Goal: Task Accomplishment & Management: Use online tool/utility

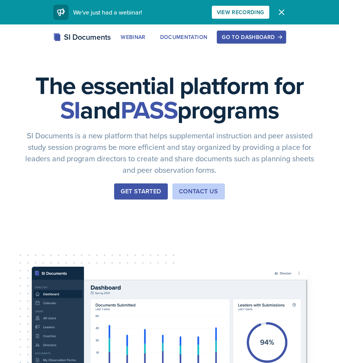
click at [261, 34] on div "Go to Dashboard" at bounding box center [251, 37] width 59 height 6
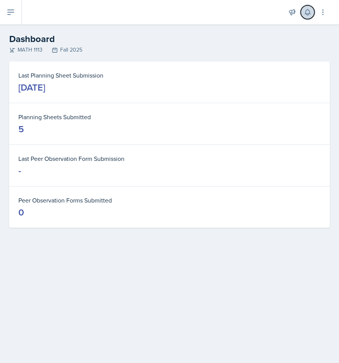
click at [303, 15] on button at bounding box center [307, 12] width 14 height 14
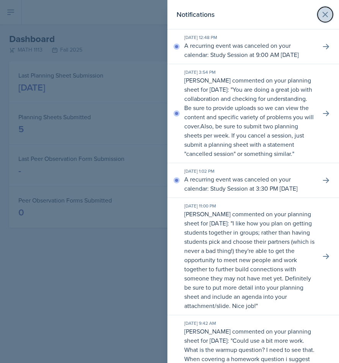
click at [323, 15] on icon at bounding box center [324, 14] width 9 height 9
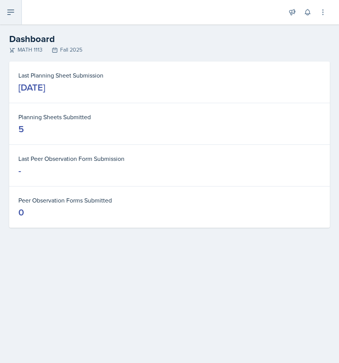
click at [13, 5] on button at bounding box center [11, 12] width 22 height 24
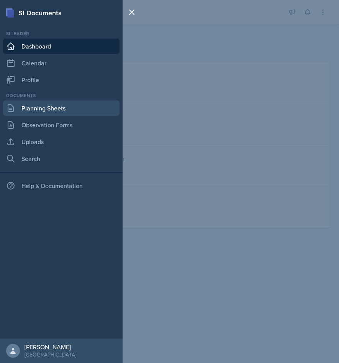
click at [40, 106] on link "Planning Sheets" at bounding box center [61, 108] width 116 height 15
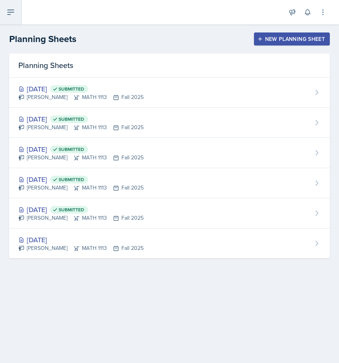
click at [14, 11] on icon at bounding box center [10, 12] width 9 height 9
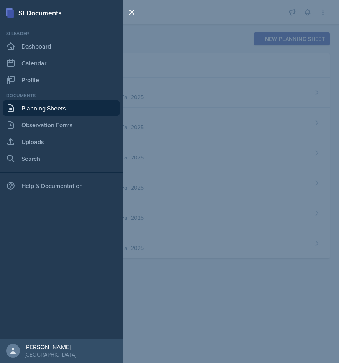
click at [134, 38] on div at bounding box center [132, 181] width 21 height 363
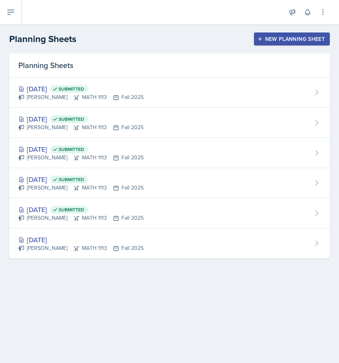
click at [290, 40] on div "New Planning Sheet" at bounding box center [292, 39] width 66 height 6
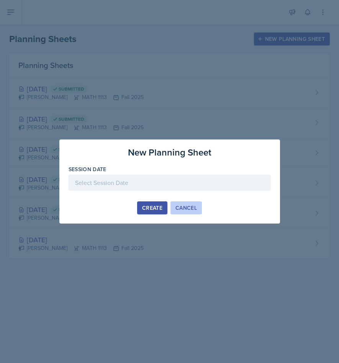
click at [184, 213] on button "Cancel" at bounding box center [185, 208] width 31 height 13
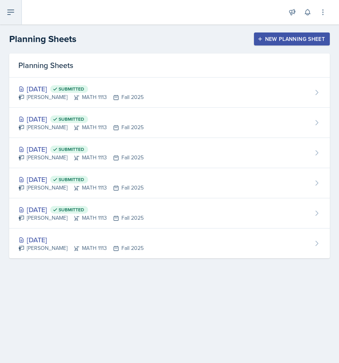
click at [5, 15] on button at bounding box center [11, 12] width 22 height 24
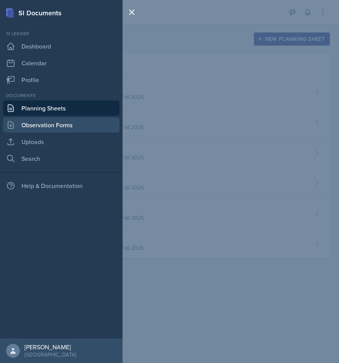
click at [60, 127] on link "Observation Forms" at bounding box center [61, 124] width 116 height 15
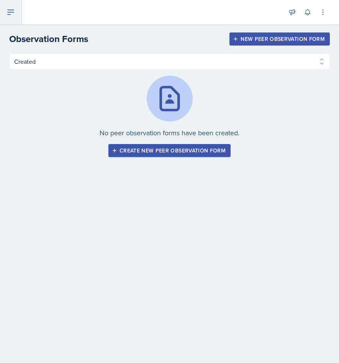
click at [9, 9] on icon at bounding box center [10, 12] width 9 height 9
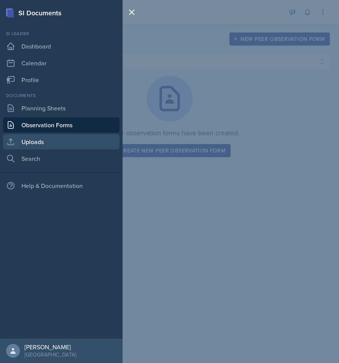
click at [39, 144] on link "Uploads" at bounding box center [61, 141] width 116 height 15
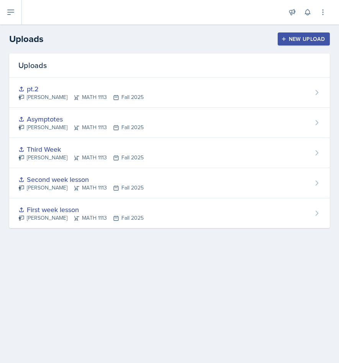
click at [291, 40] on div "New Upload" at bounding box center [303, 39] width 42 height 6
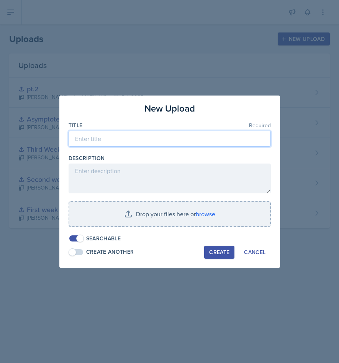
click at [168, 131] on input at bounding box center [169, 139] width 202 height 16
type input "A"
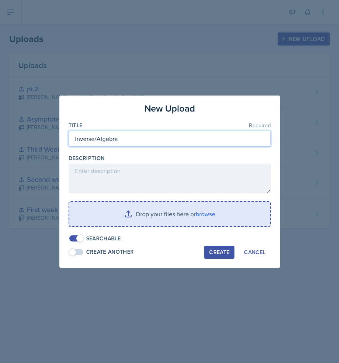
type input "Inverse/Algebra"
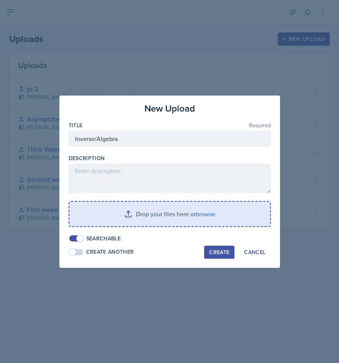
click at [144, 204] on input "file" at bounding box center [169, 214] width 200 height 24
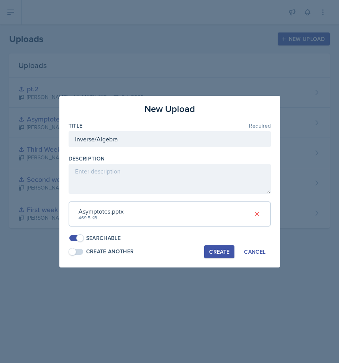
click at [224, 256] on button "Create" at bounding box center [219, 252] width 30 height 13
